Goal: Information Seeking & Learning: Learn about a topic

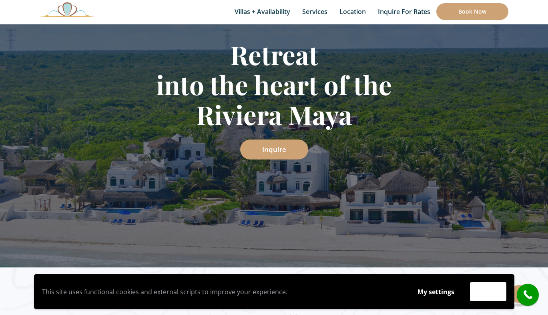
scroll to position [137, 0]
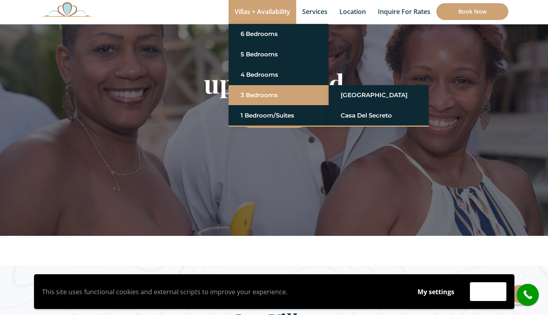
click at [266, 97] on link "3 Bedrooms" at bounding box center [278, 95] width 76 height 14
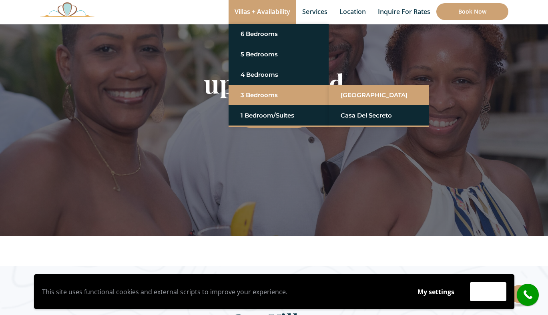
click at [375, 96] on link "[GEOGRAPHIC_DATA]" at bounding box center [378, 95] width 76 height 14
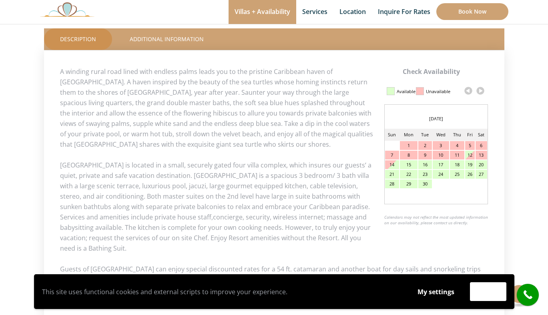
scroll to position [361, 0]
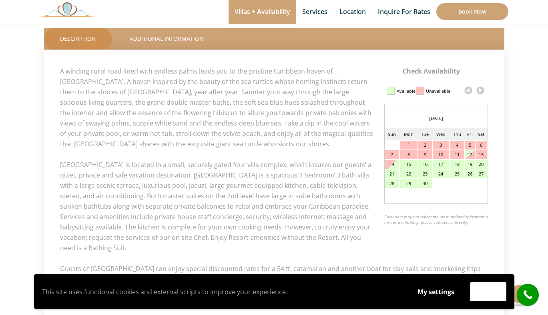
click at [482, 90] on link at bounding box center [480, 90] width 12 height 12
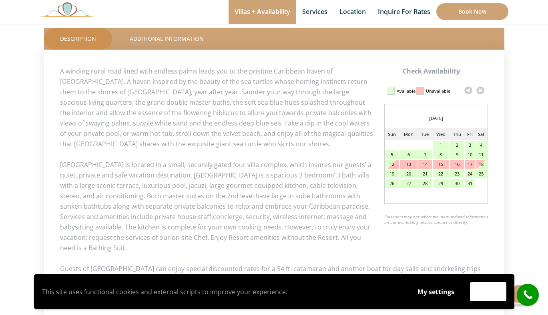
click at [482, 90] on link at bounding box center [480, 90] width 12 height 12
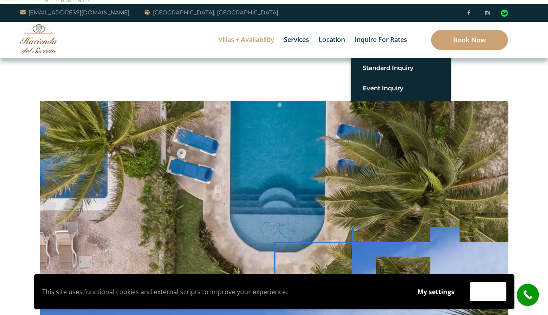
scroll to position [0, 0]
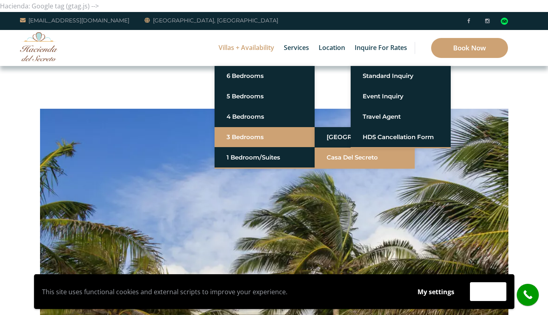
click at [340, 156] on link "Casa del Secreto" at bounding box center [364, 157] width 76 height 14
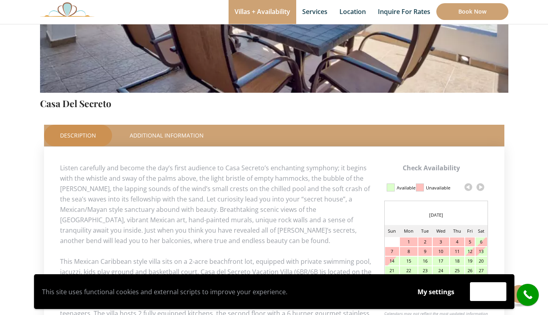
scroll to position [349, 0]
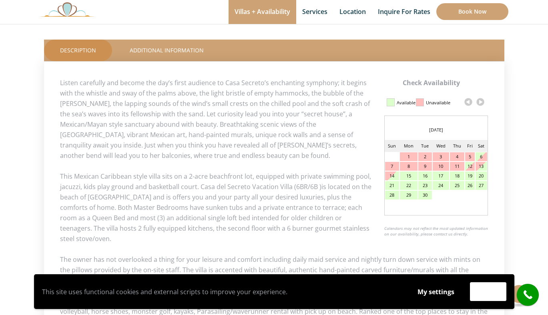
click at [482, 101] on link at bounding box center [480, 102] width 12 height 12
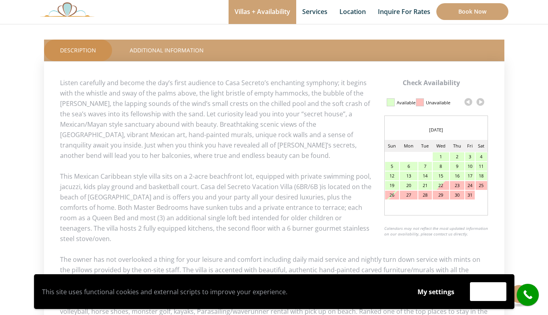
click at [482, 101] on link at bounding box center [480, 102] width 12 height 12
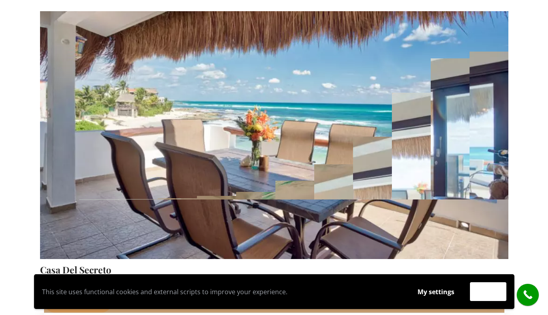
scroll to position [0, 0]
